Goal: Communication & Community: Answer question/provide support

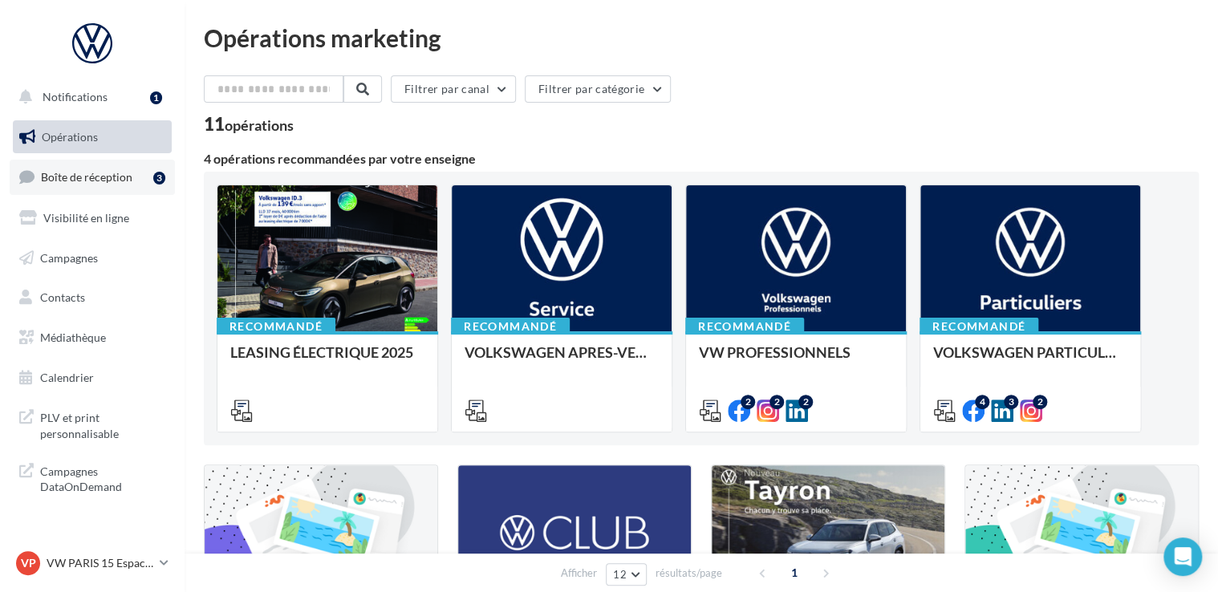
click at [117, 187] on link "Boîte de réception 3" at bounding box center [92, 177] width 165 height 35
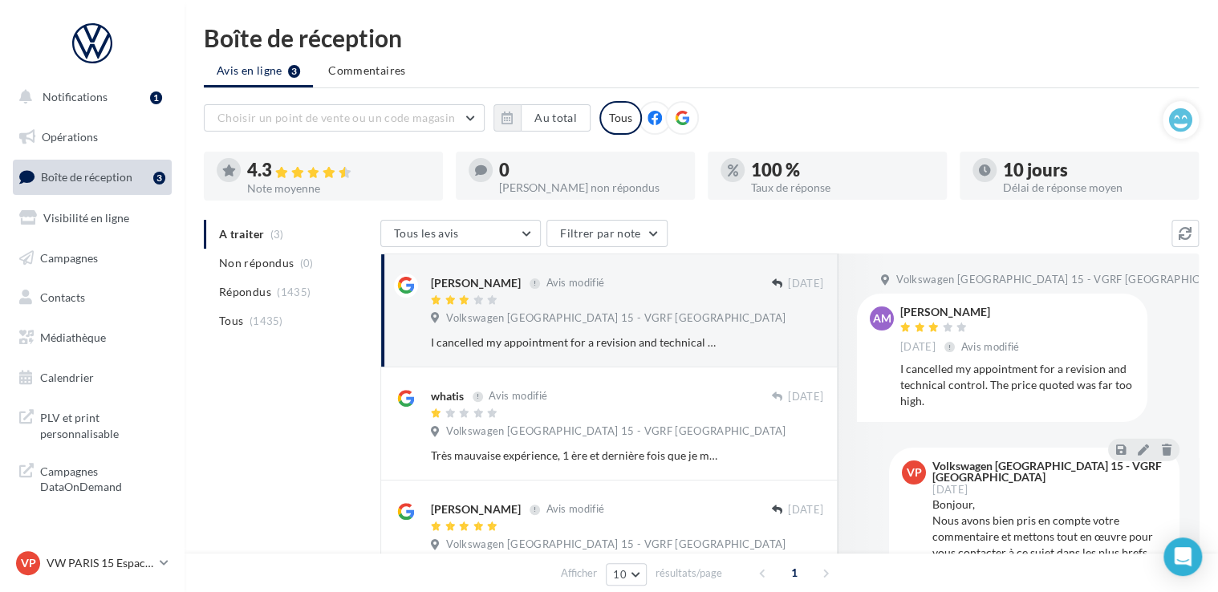
click at [264, 230] on ul "A traiter (3) Non répondus (0) Répondus (1435) Tous (1435)" at bounding box center [289, 278] width 170 height 116
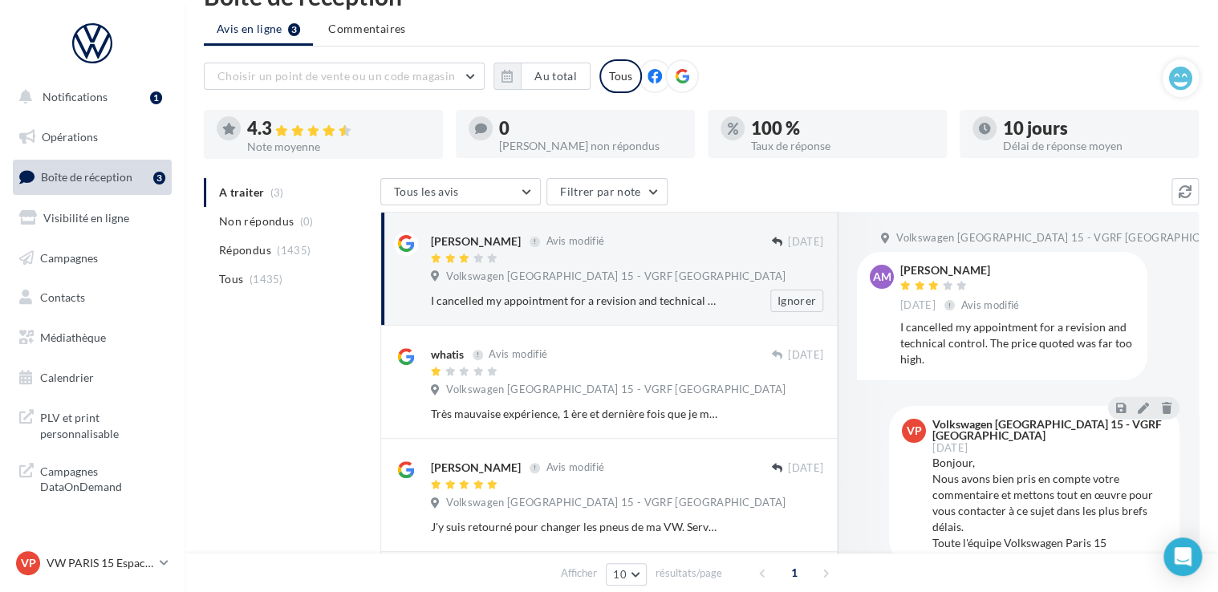
scroll to position [80, 0]
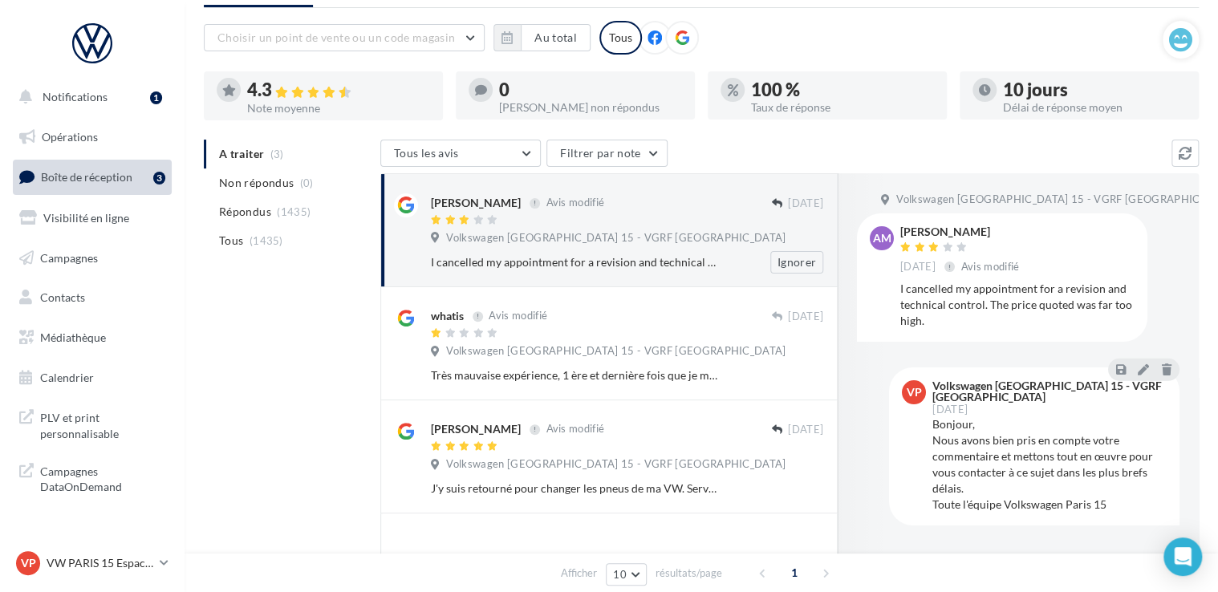
click at [659, 255] on div "I cancelled my appointment for a revision and technical control. The price quot…" at bounding box center [575, 262] width 288 height 16
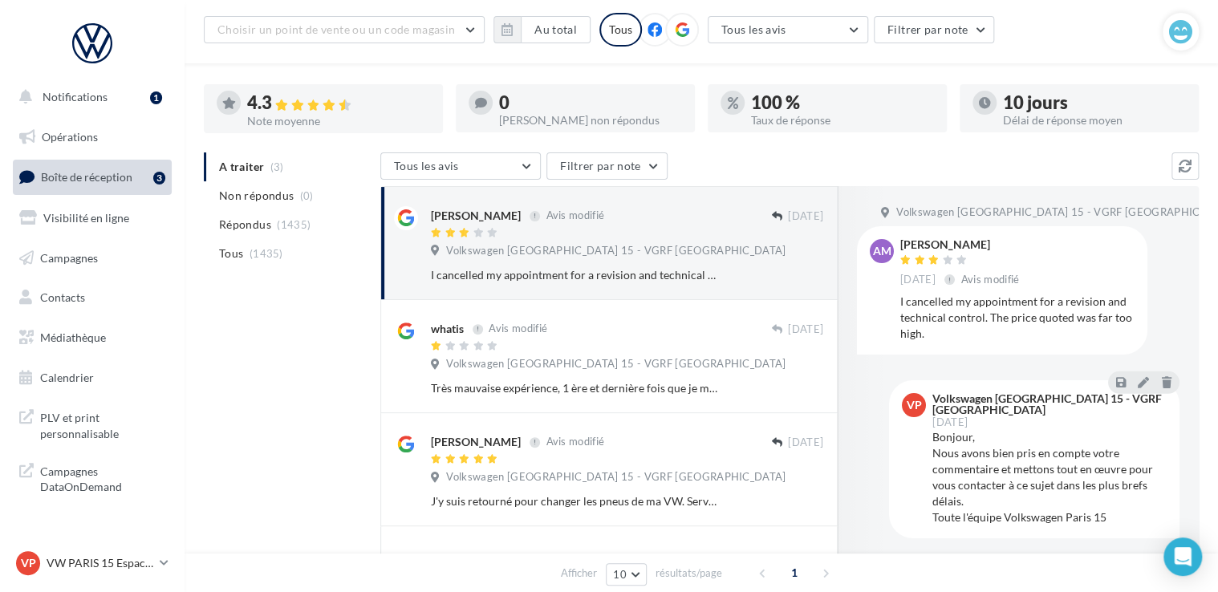
scroll to position [161, 0]
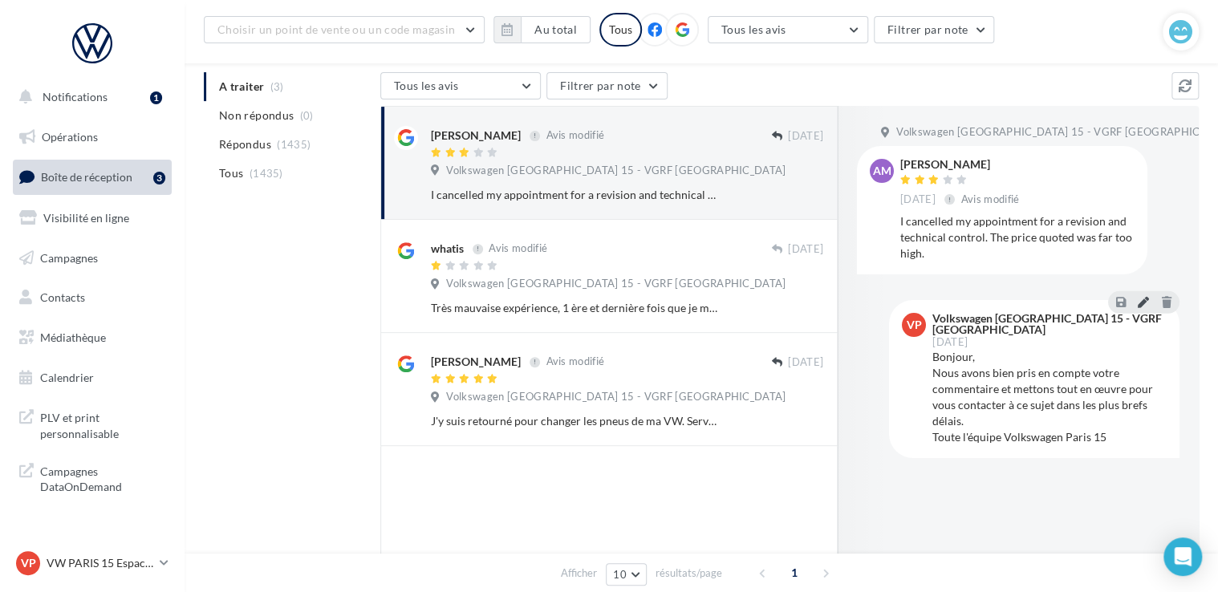
click at [1140, 300] on icon at bounding box center [1143, 301] width 11 height 11
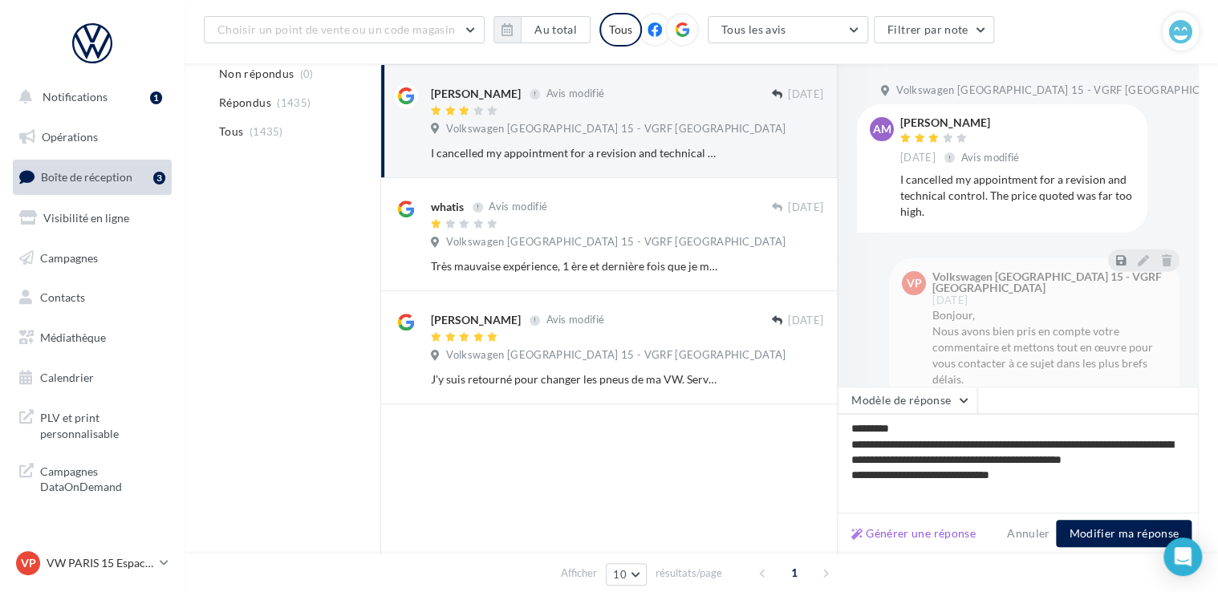
scroll to position [241, 0]
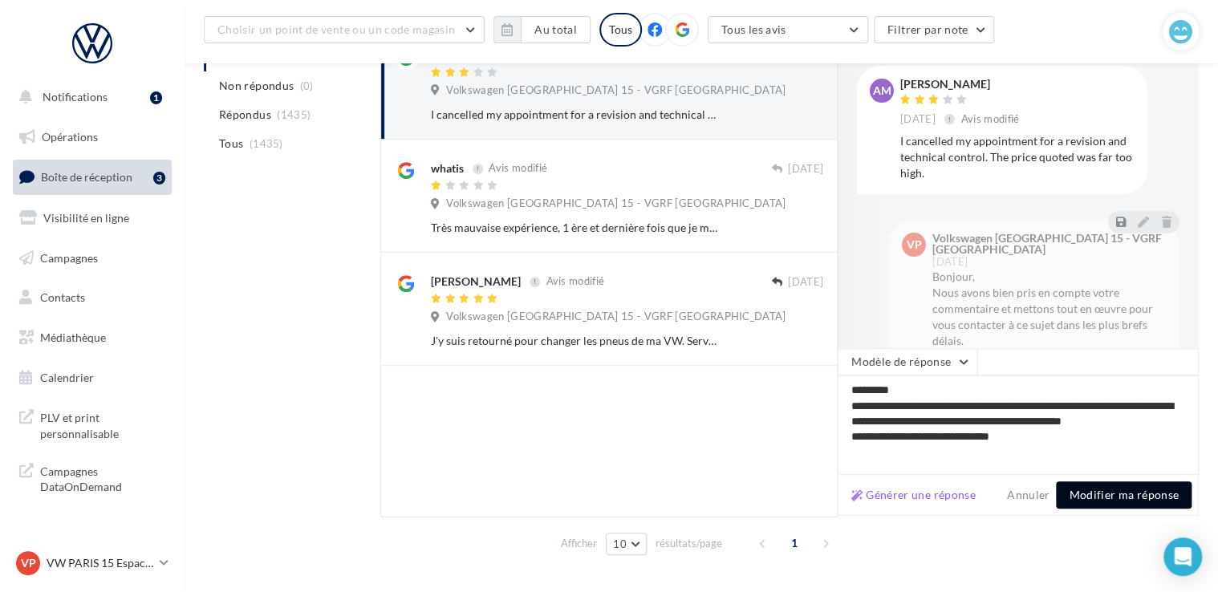
click at [1124, 496] on button "Modifier ma réponse" at bounding box center [1124, 495] width 136 height 27
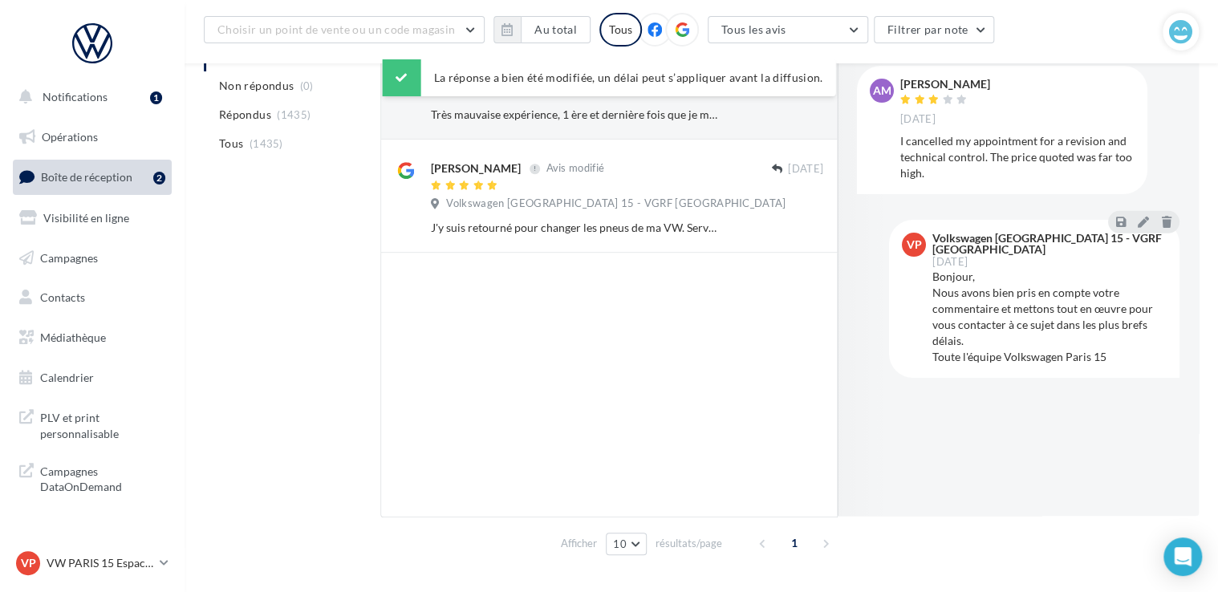
scroll to position [161, 0]
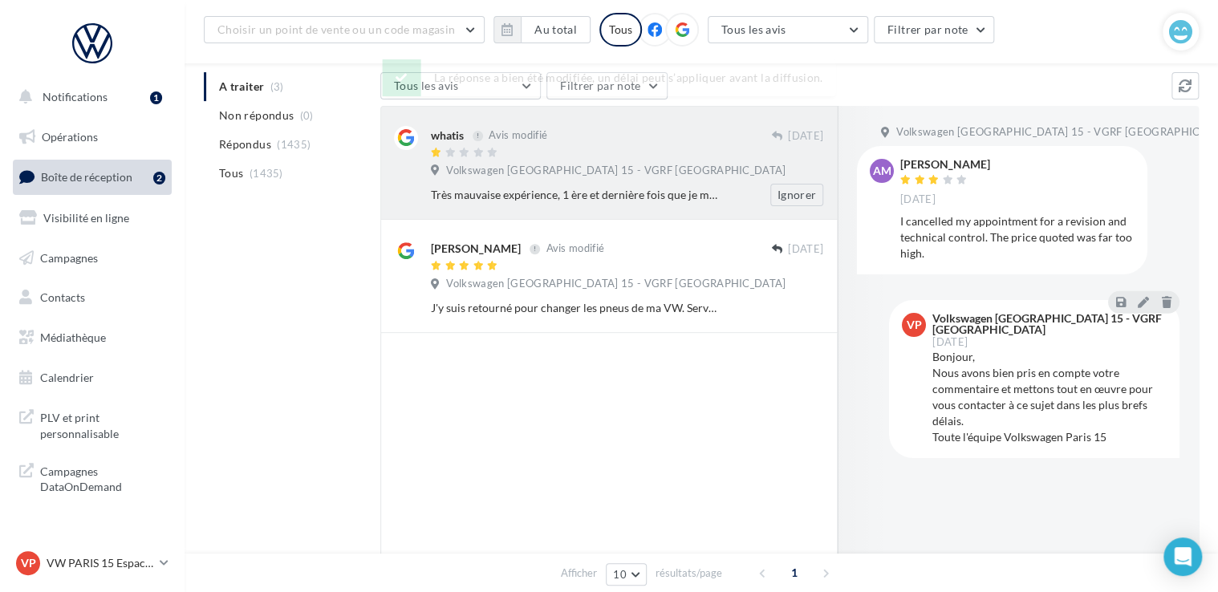
click at [664, 199] on div "Très mauvaise expérience, 1 ère et dernière fois que je mets les pieds chez eux…" at bounding box center [575, 195] width 288 height 16
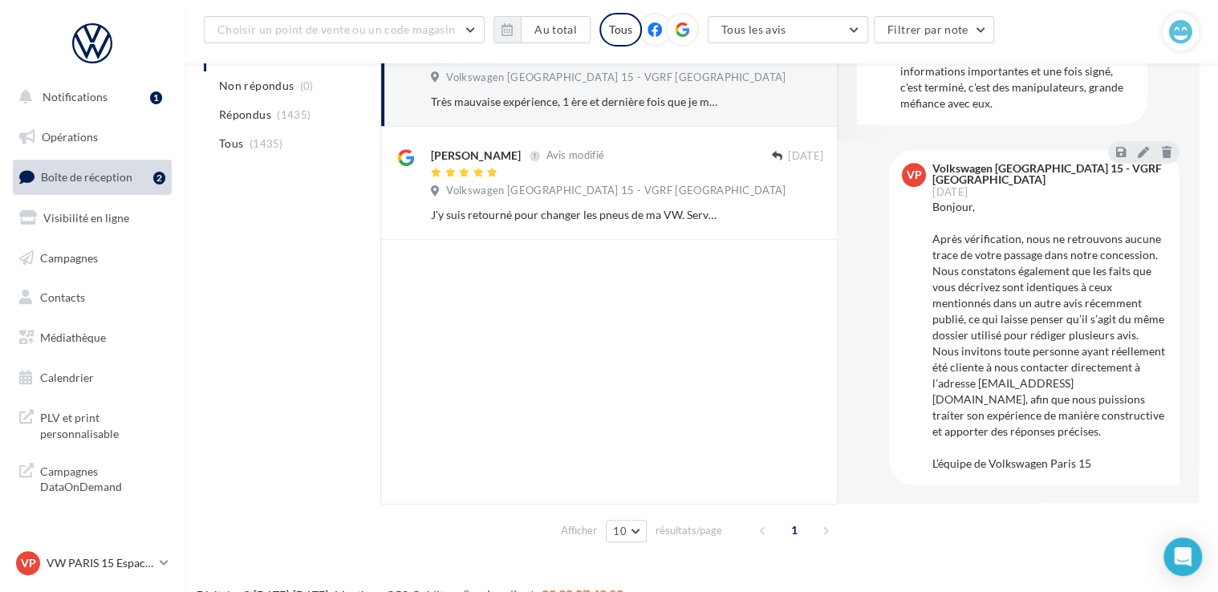
scroll to position [279, 0]
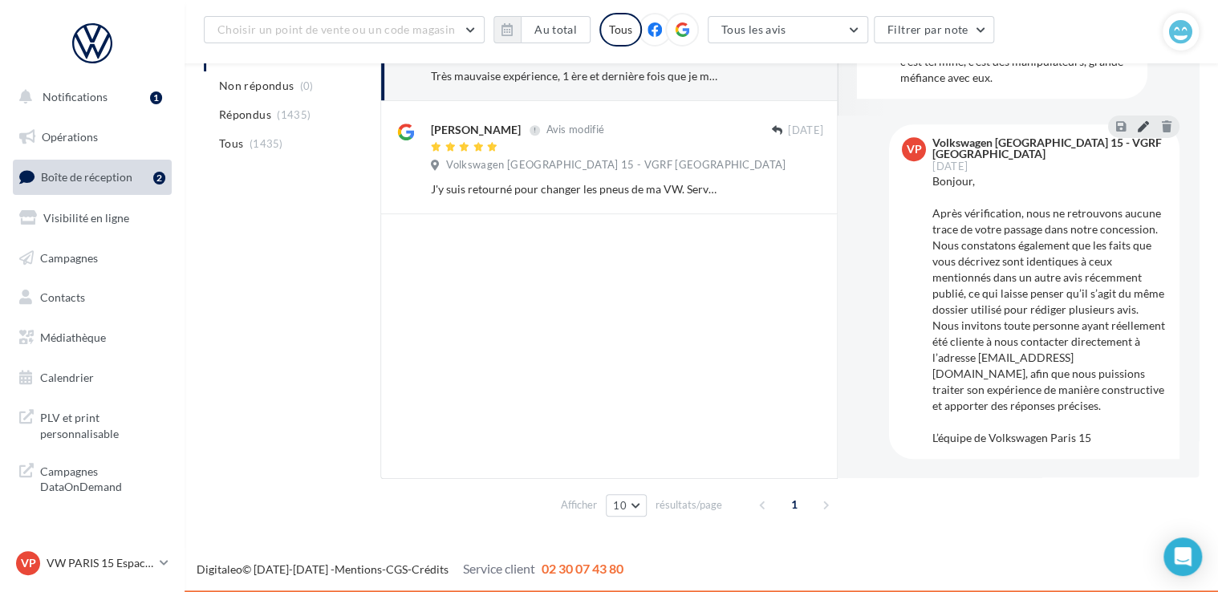
click at [1138, 120] on icon at bounding box center [1143, 125] width 11 height 11
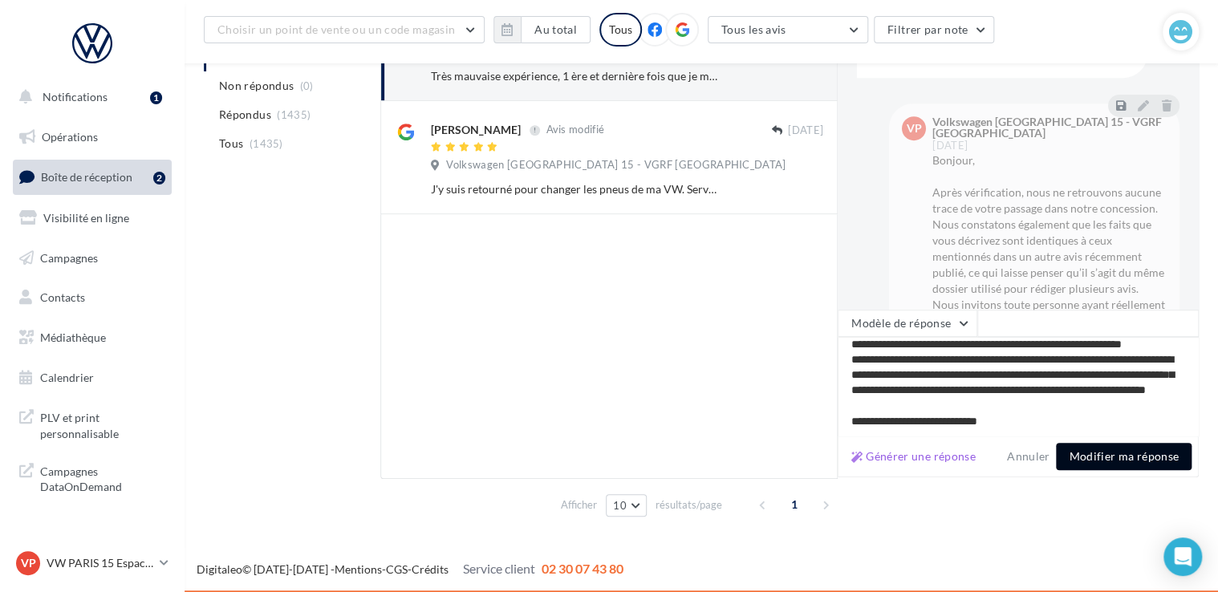
click at [1130, 453] on button "Modifier ma réponse" at bounding box center [1124, 456] width 136 height 27
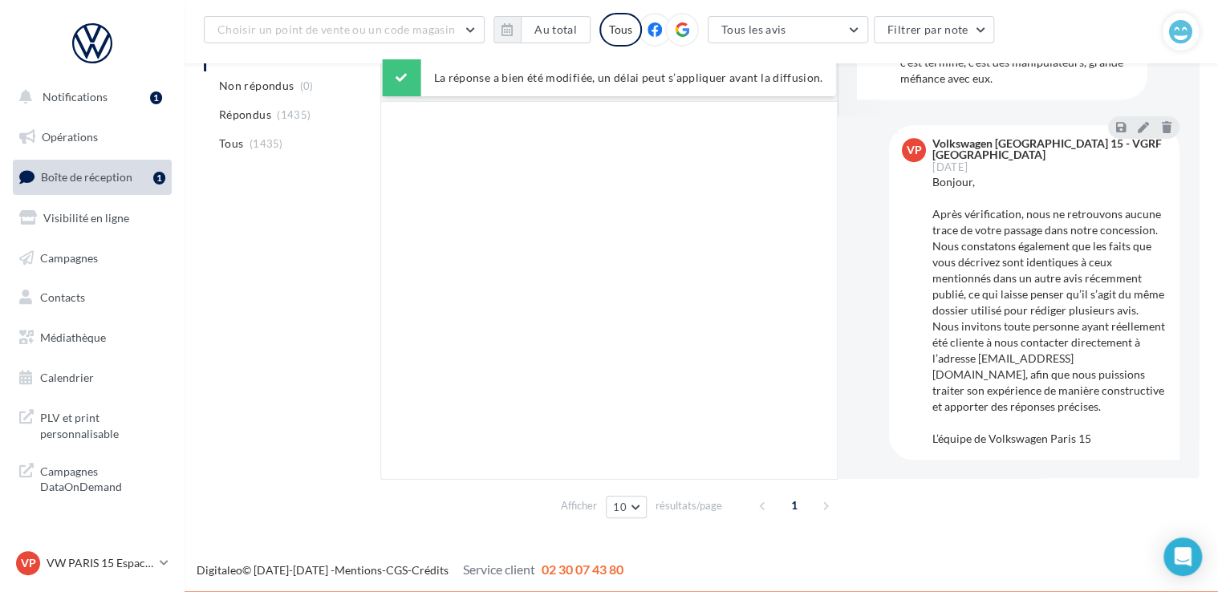
scroll to position [118, 0]
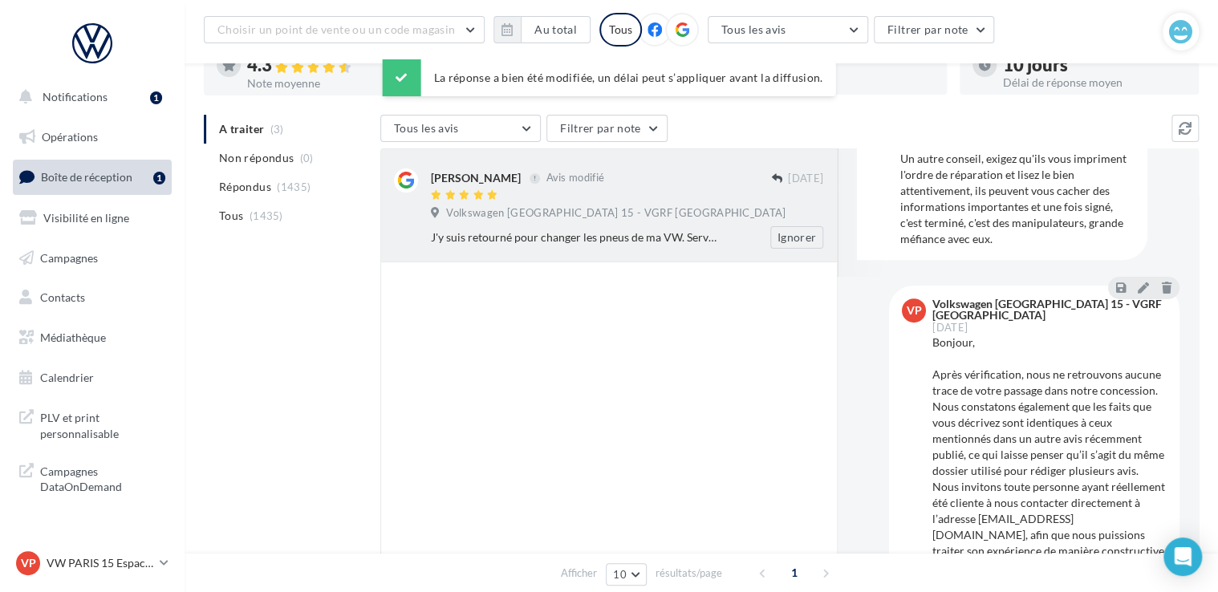
click at [563, 250] on div "[PERSON_NAME] Avis modifié [DATE] Volkswagen [GEOGRAPHIC_DATA] 15 - VGRF Grand …" at bounding box center [608, 205] width 457 height 114
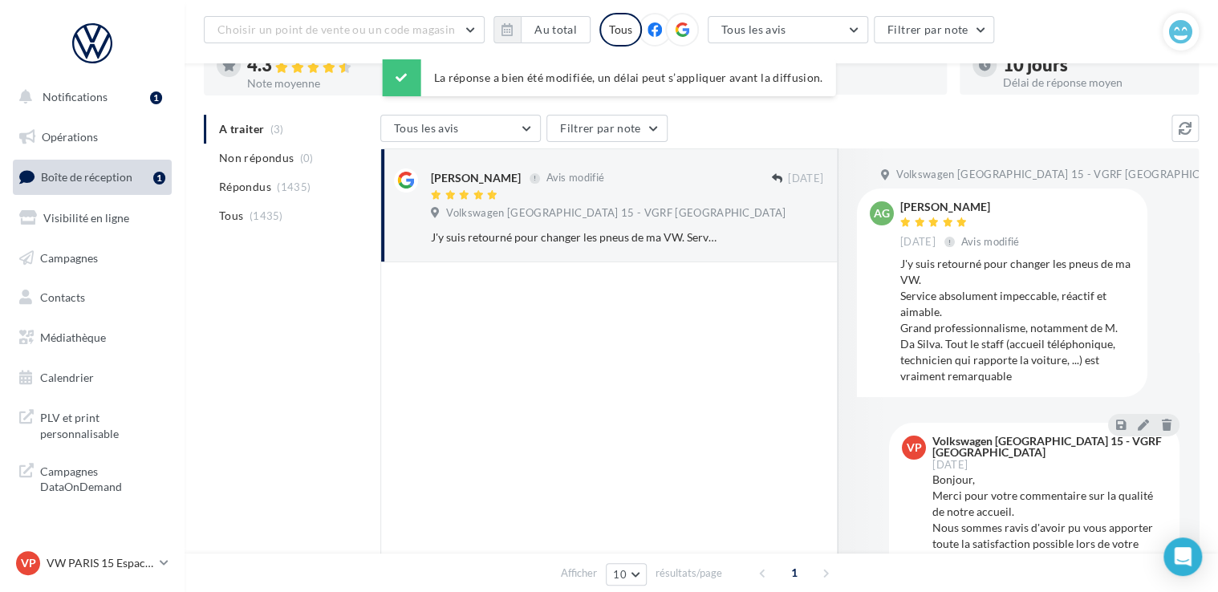
scroll to position [198, 0]
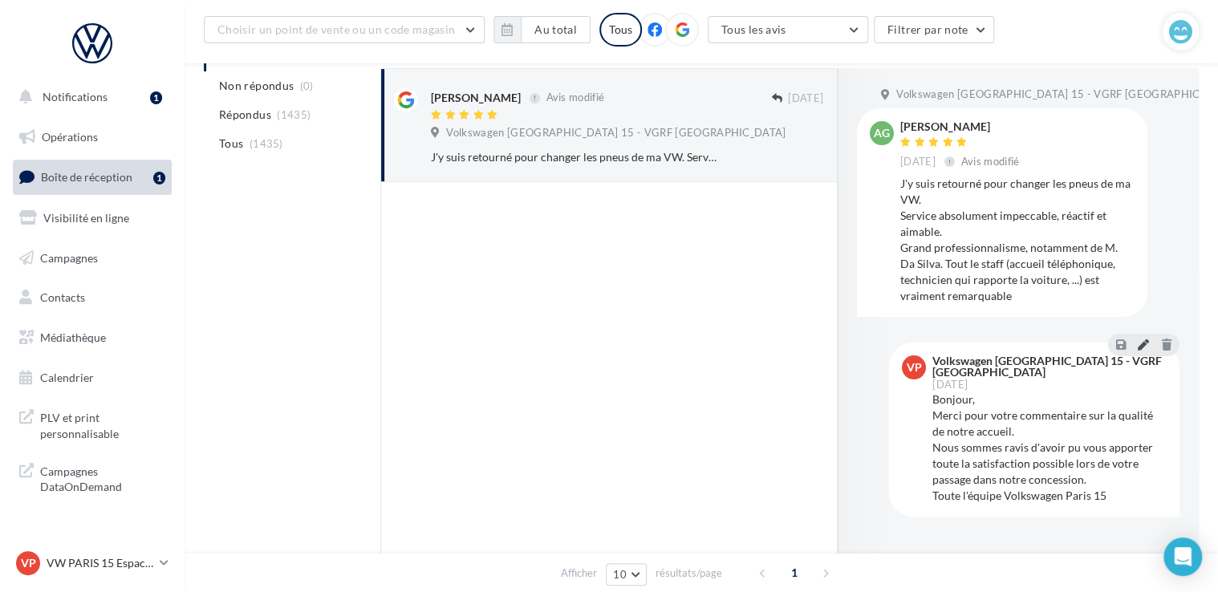
click at [1143, 344] on icon at bounding box center [1143, 344] width 11 height 11
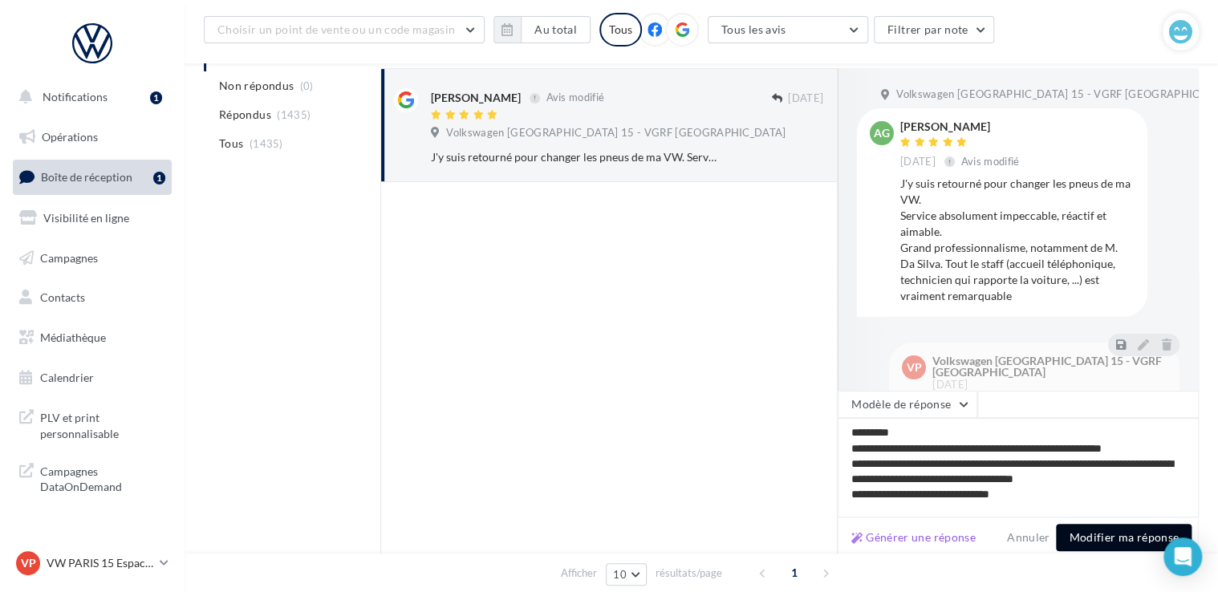
click at [1121, 539] on button "Modifier ma réponse" at bounding box center [1124, 537] width 136 height 27
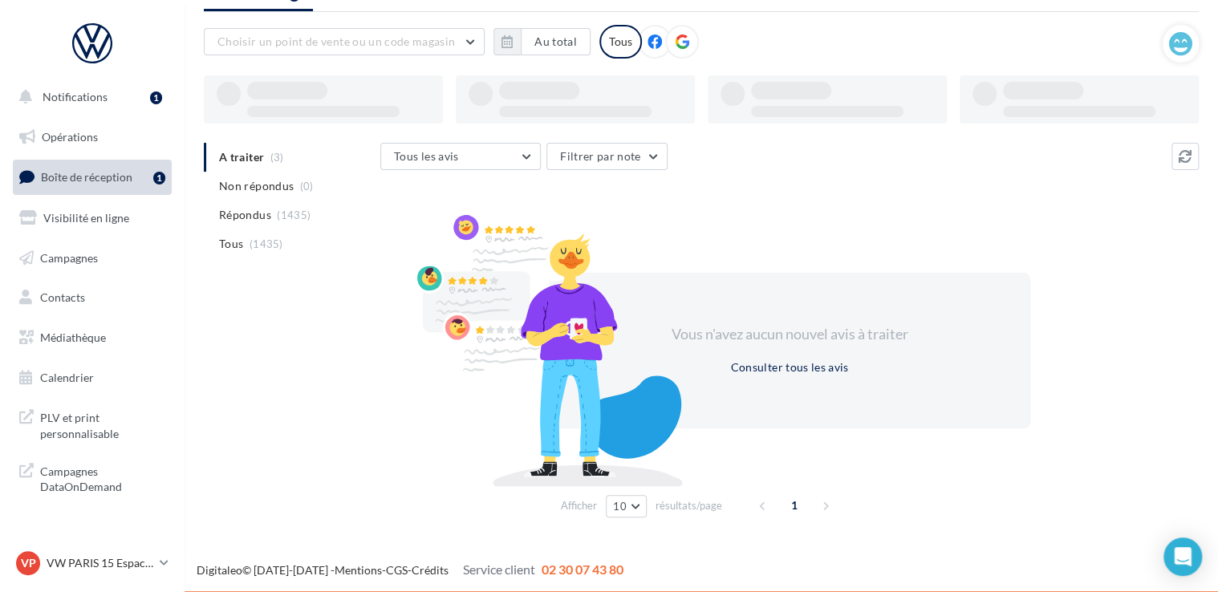
scroll to position [77, 0]
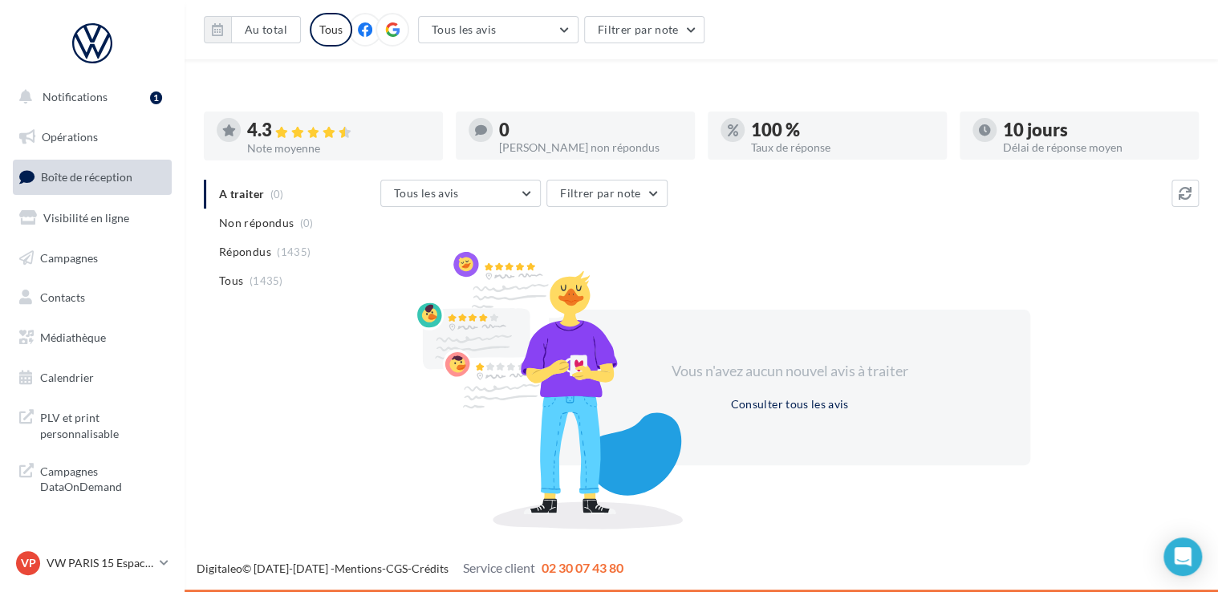
scroll to position [35, 0]
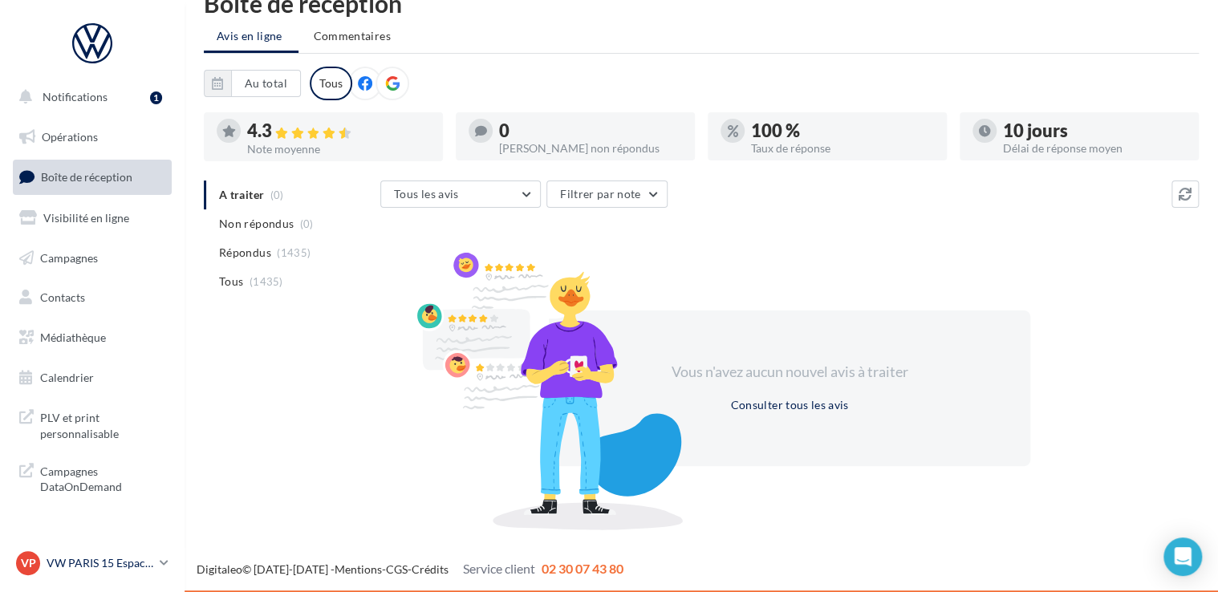
click at [144, 560] on p "VW PARIS 15 Espace Suffren" at bounding box center [100, 563] width 107 height 16
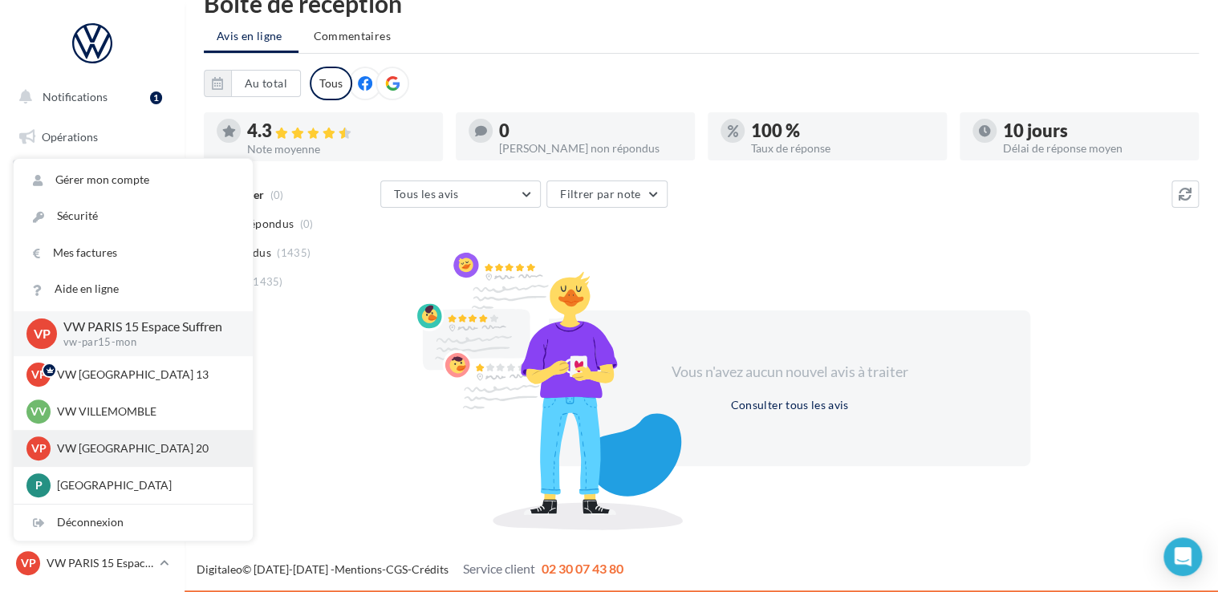
scroll to position [39, 0]
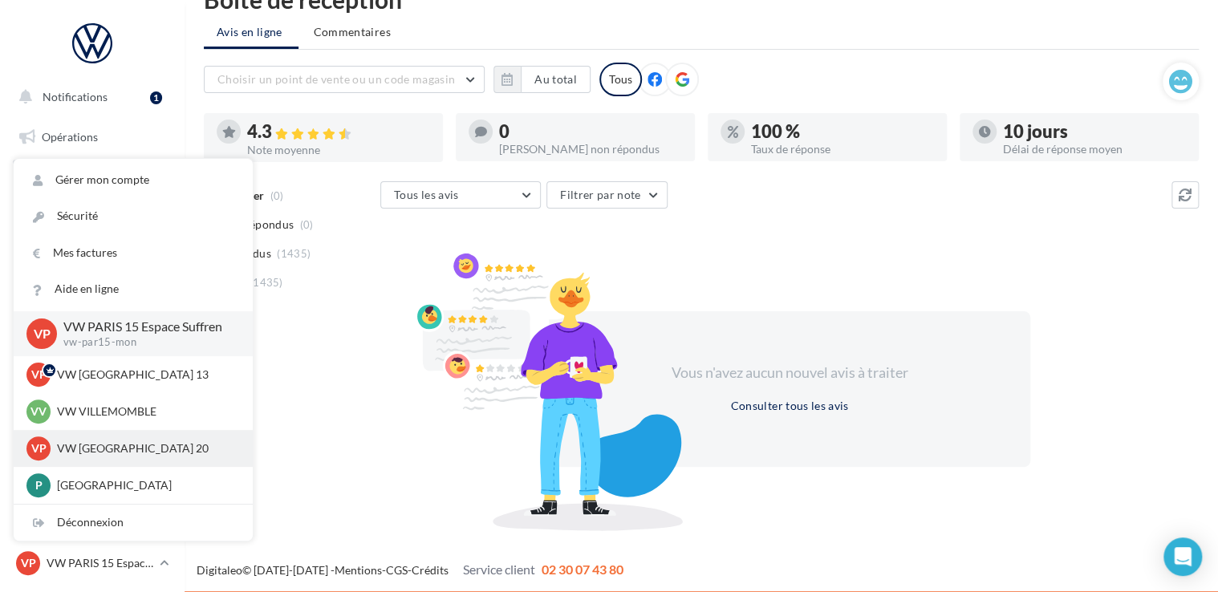
click at [129, 438] on div "VP VW PARIS 20 vw-par20-mon" at bounding box center [132, 449] width 213 height 24
